Goal: Information Seeking & Learning: Learn about a topic

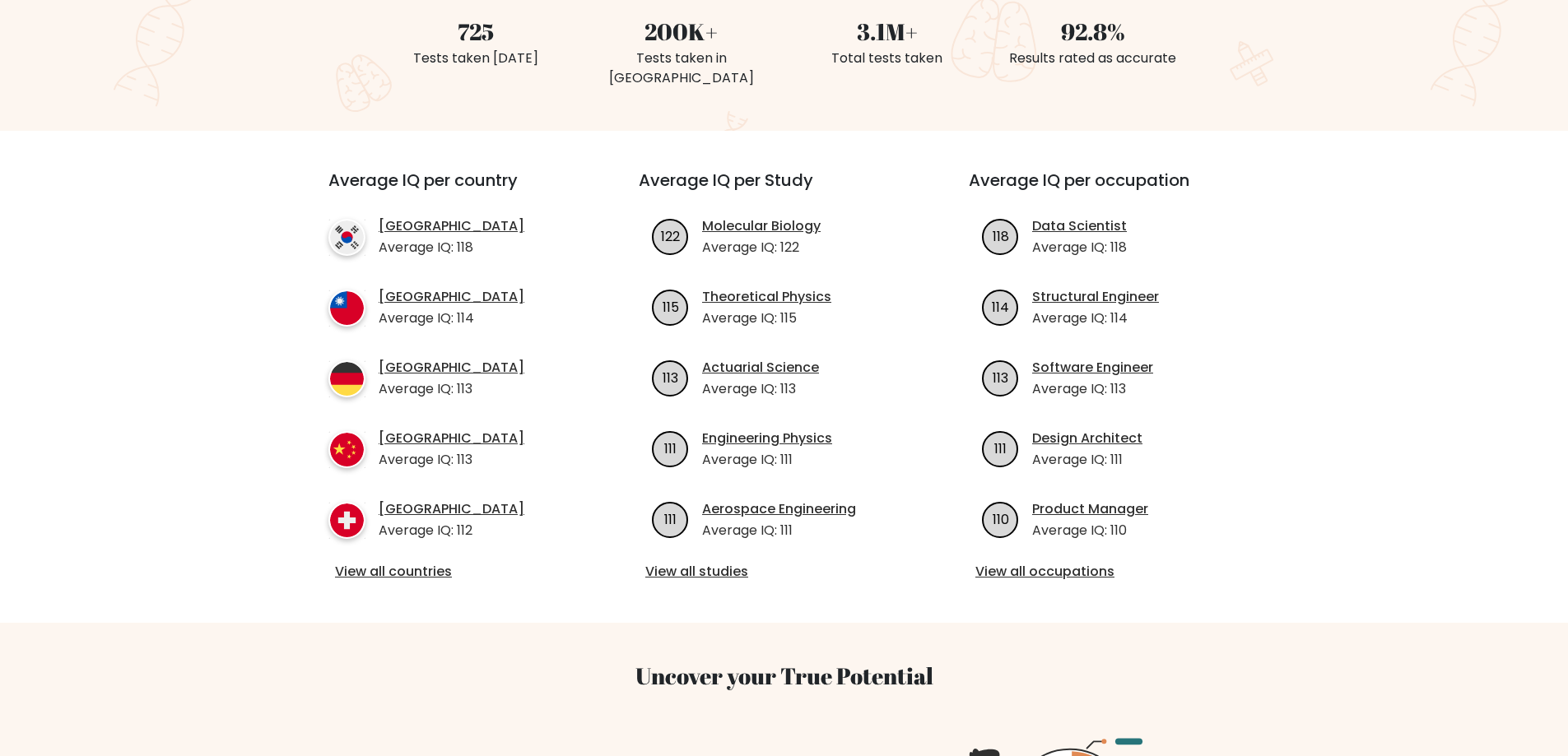
scroll to position [494, 0]
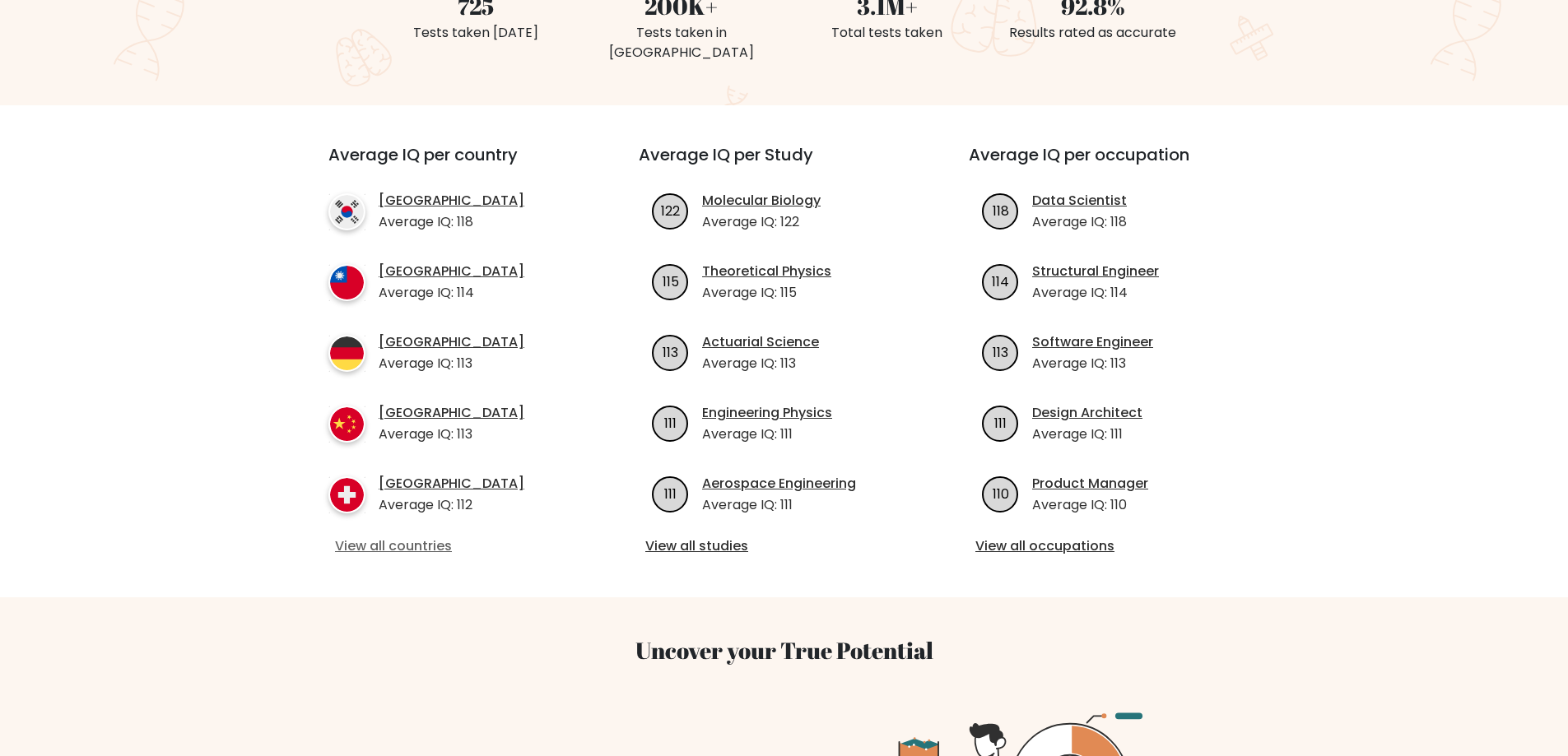
click at [419, 537] on link "View all countries" at bounding box center [453, 547] width 238 height 20
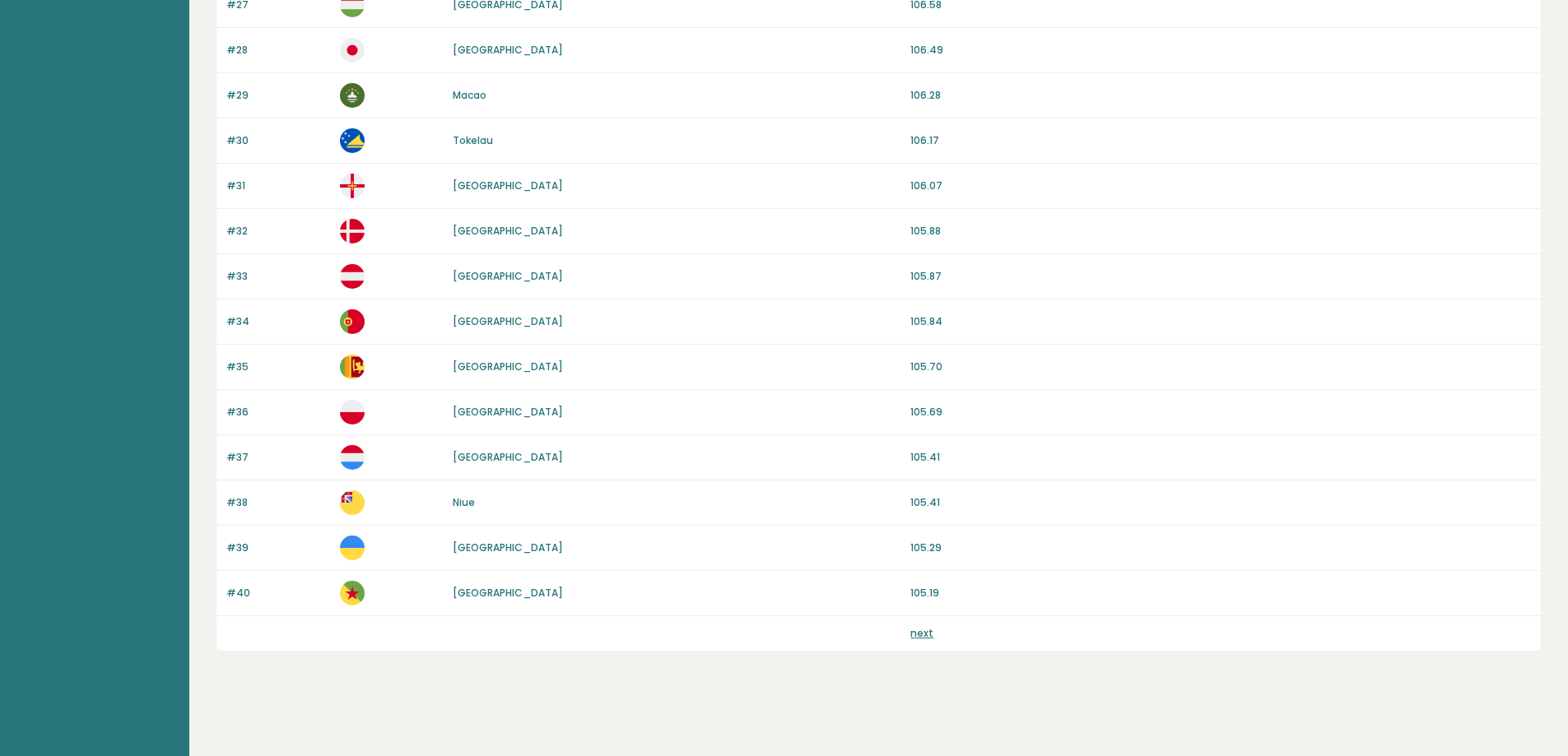
scroll to position [1406, 0]
click at [922, 633] on link "next" at bounding box center [921, 632] width 23 height 14
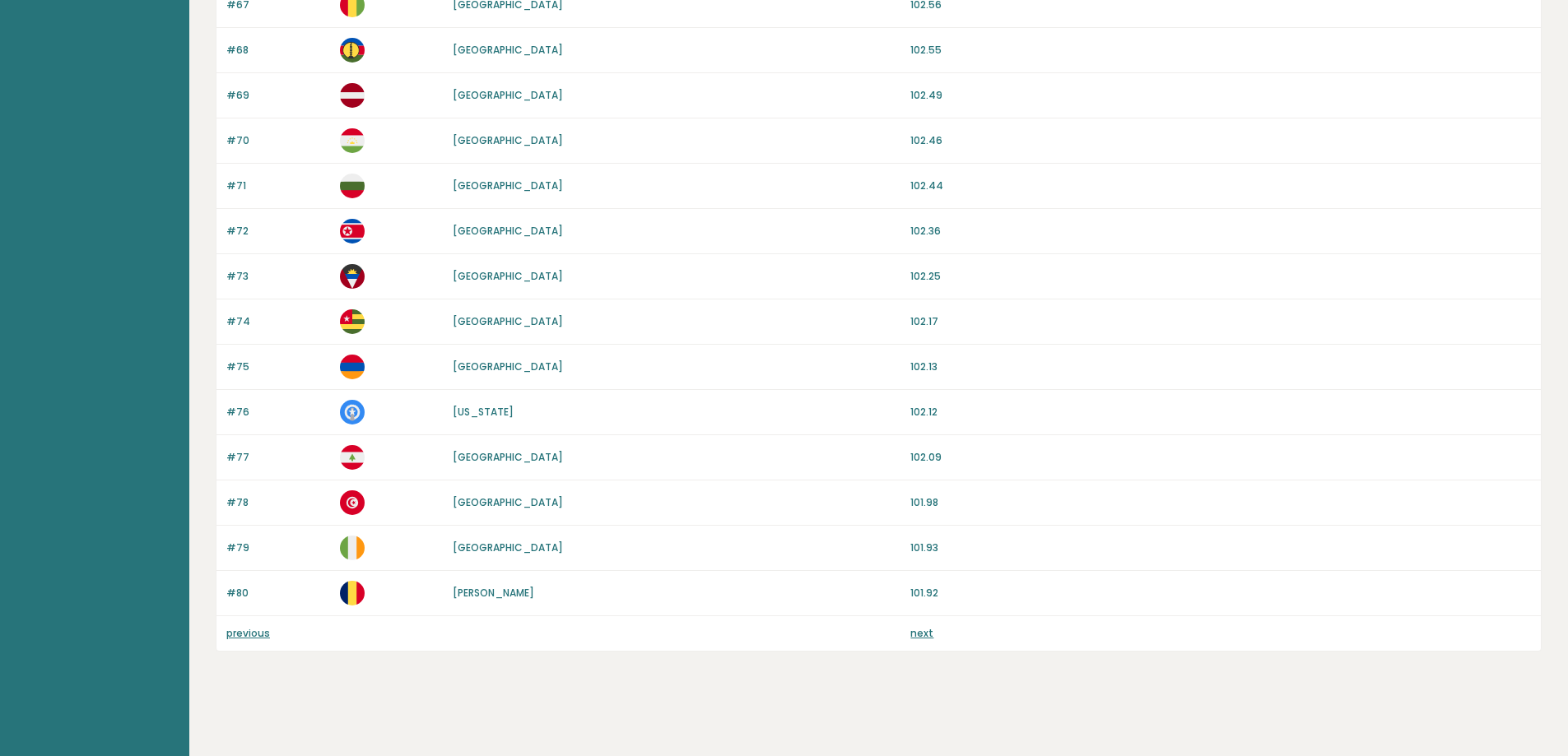
scroll to position [1406, 0]
click at [919, 632] on link "next" at bounding box center [921, 632] width 23 height 14
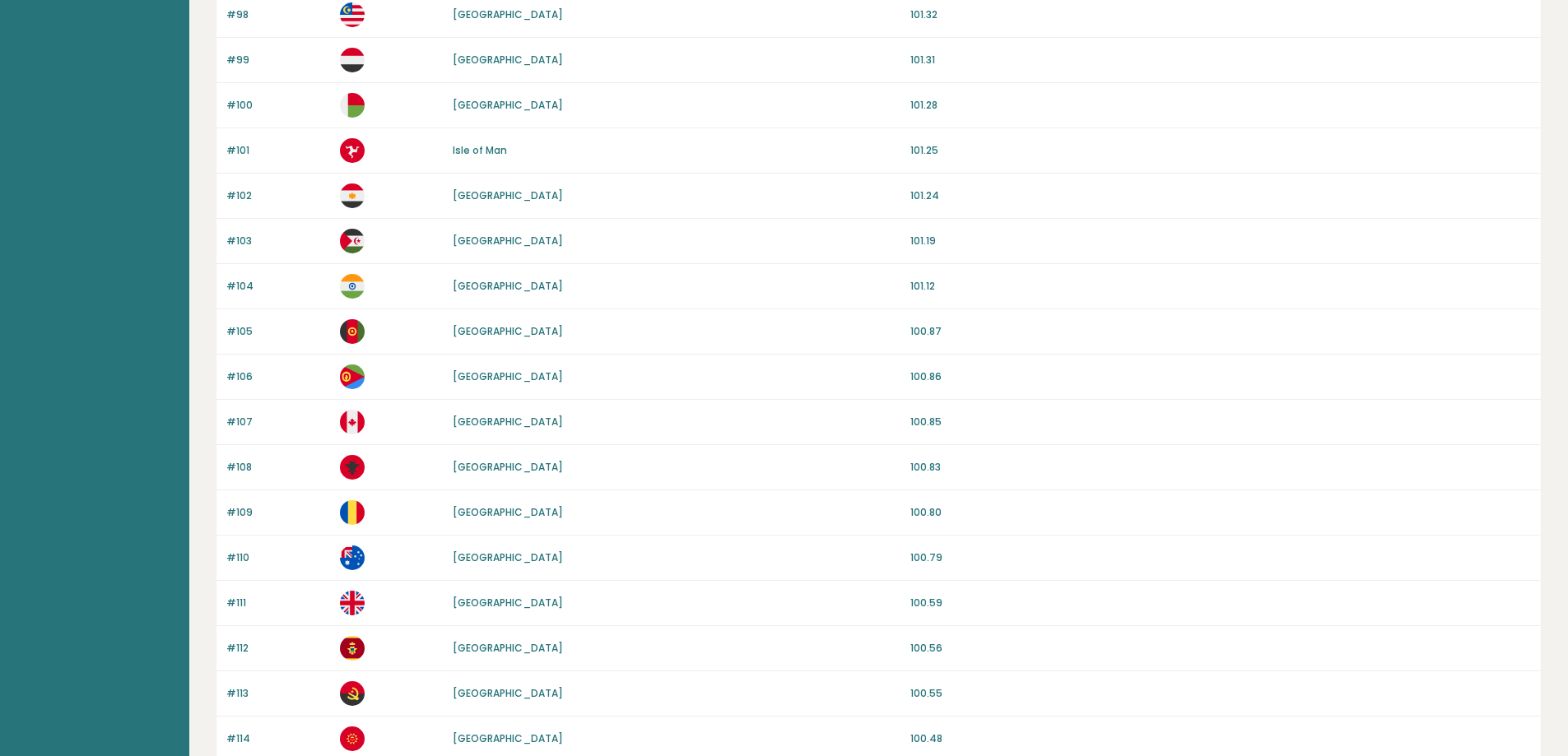
scroll to position [1406, 0]
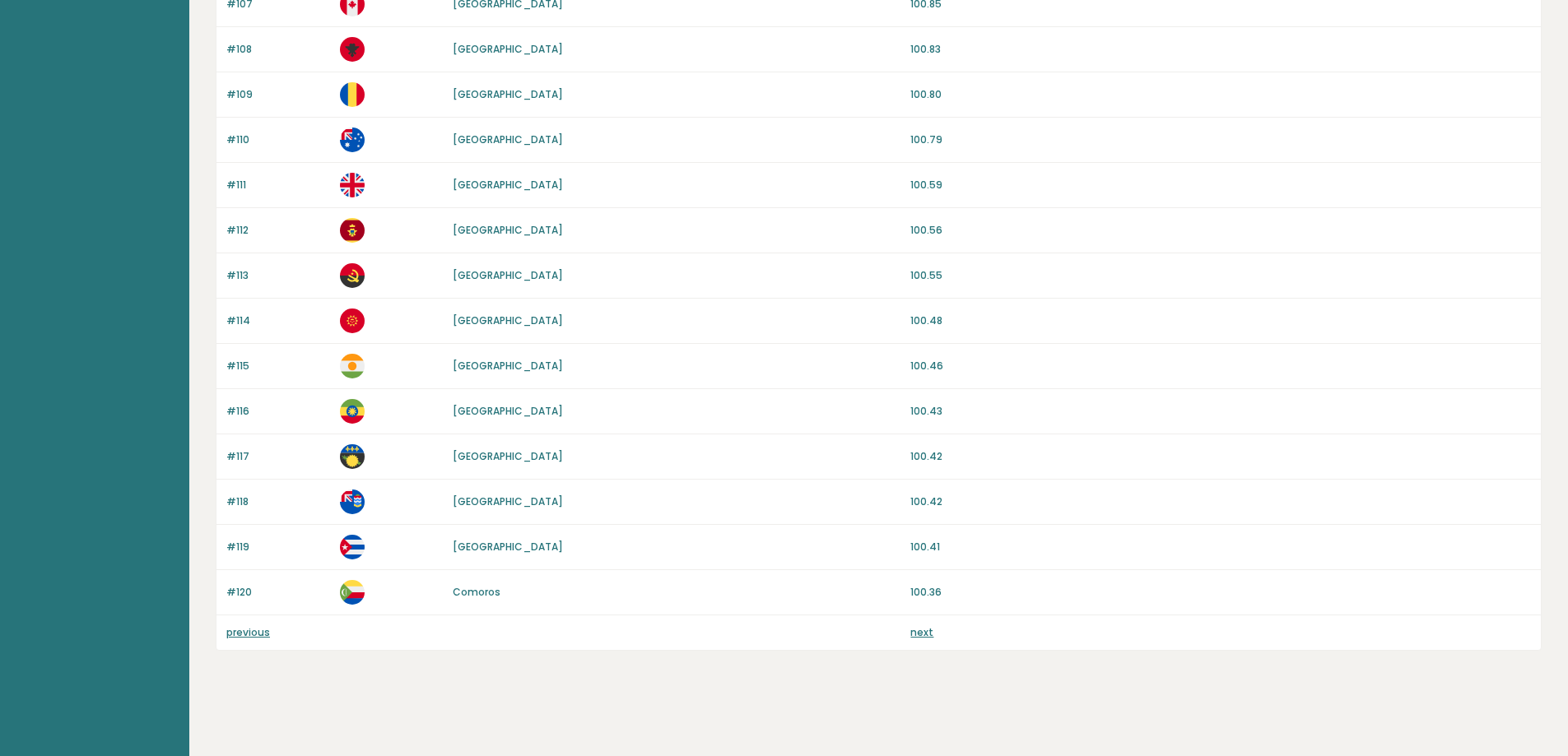
click at [926, 634] on link "next" at bounding box center [921, 632] width 23 height 14
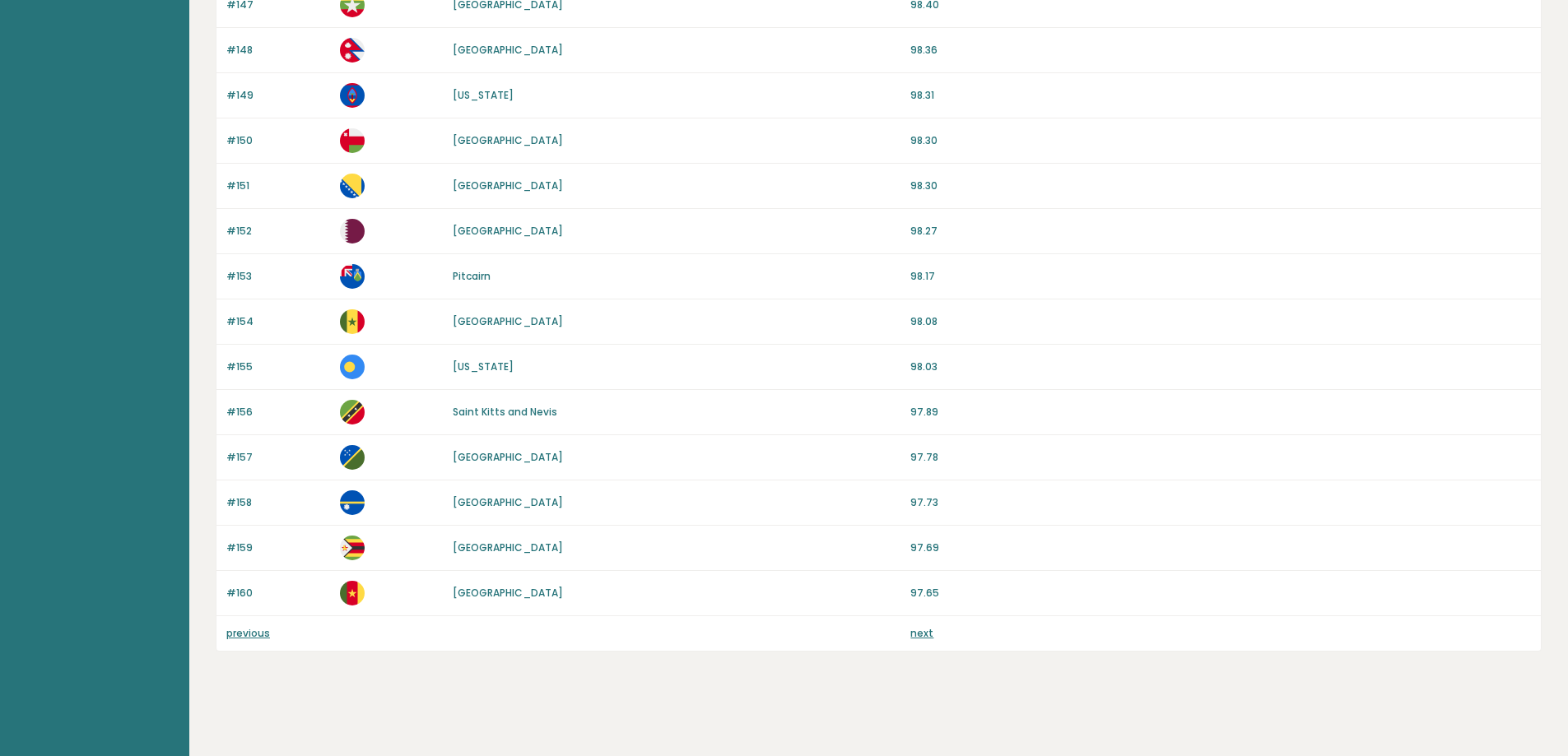
scroll to position [1406, 0]
click at [919, 637] on link "next" at bounding box center [921, 632] width 23 height 14
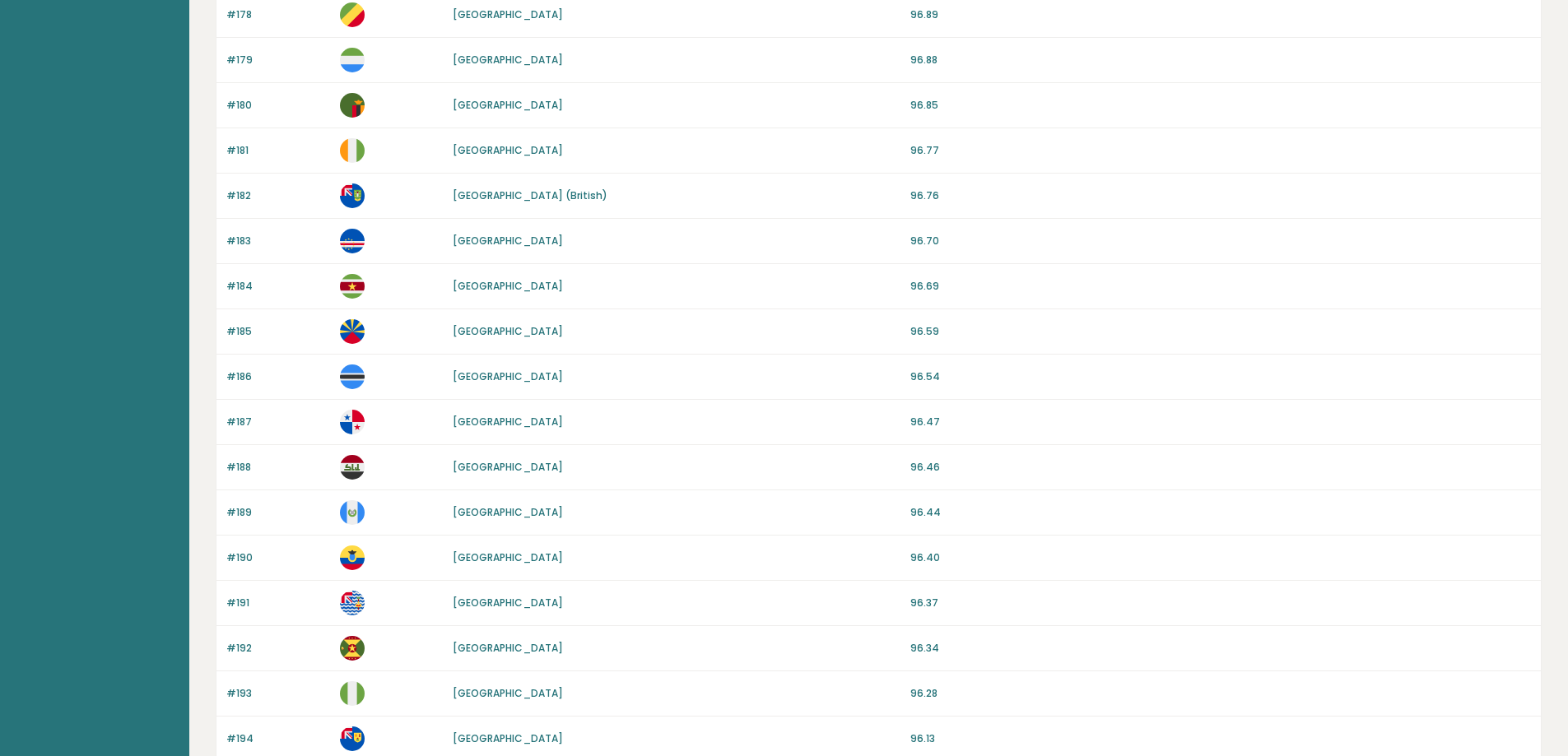
scroll to position [1399, 0]
